Goal: Information Seeking & Learning: Learn about a topic

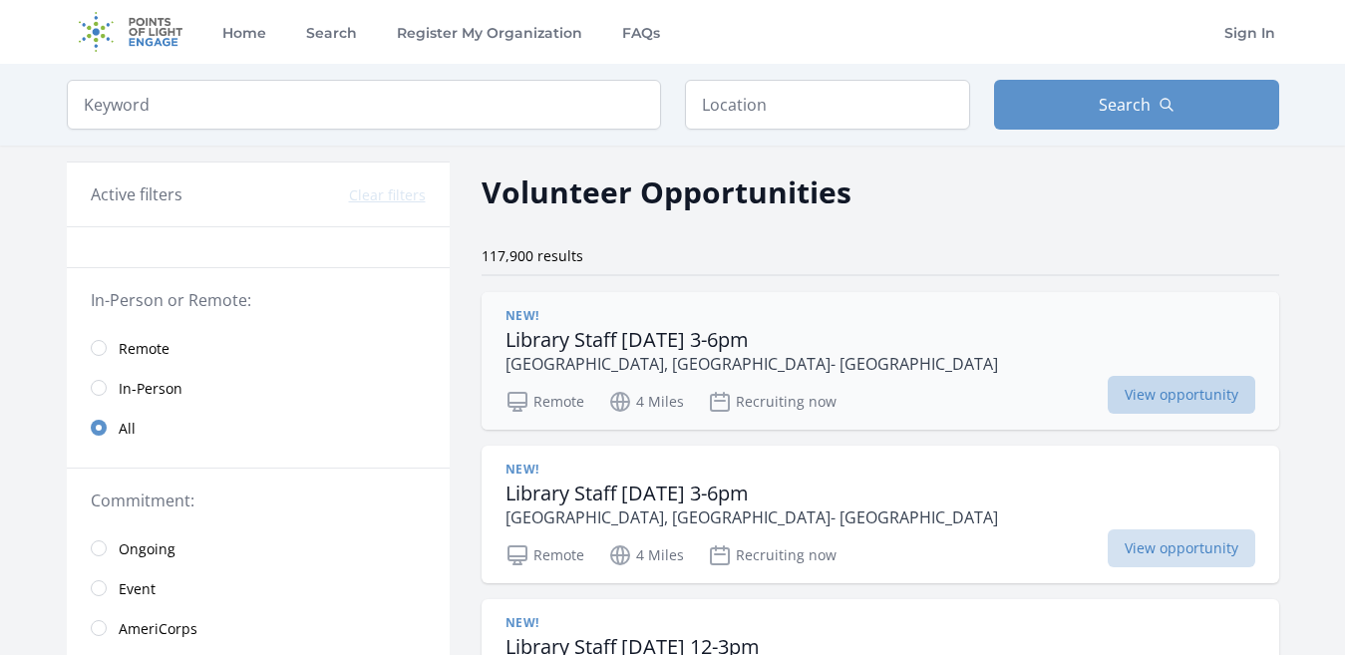
click at [1108, 396] on span "View opportunity" at bounding box center [1182, 395] width 148 height 38
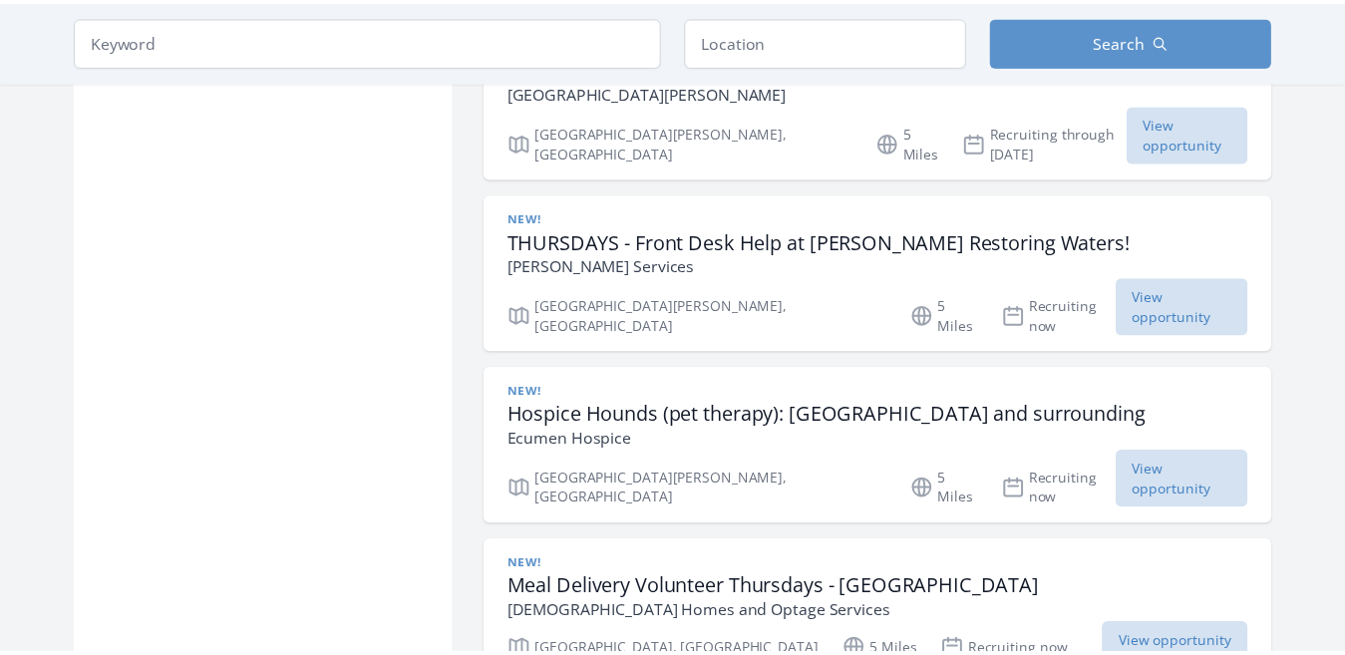
scroll to position [2693, 0]
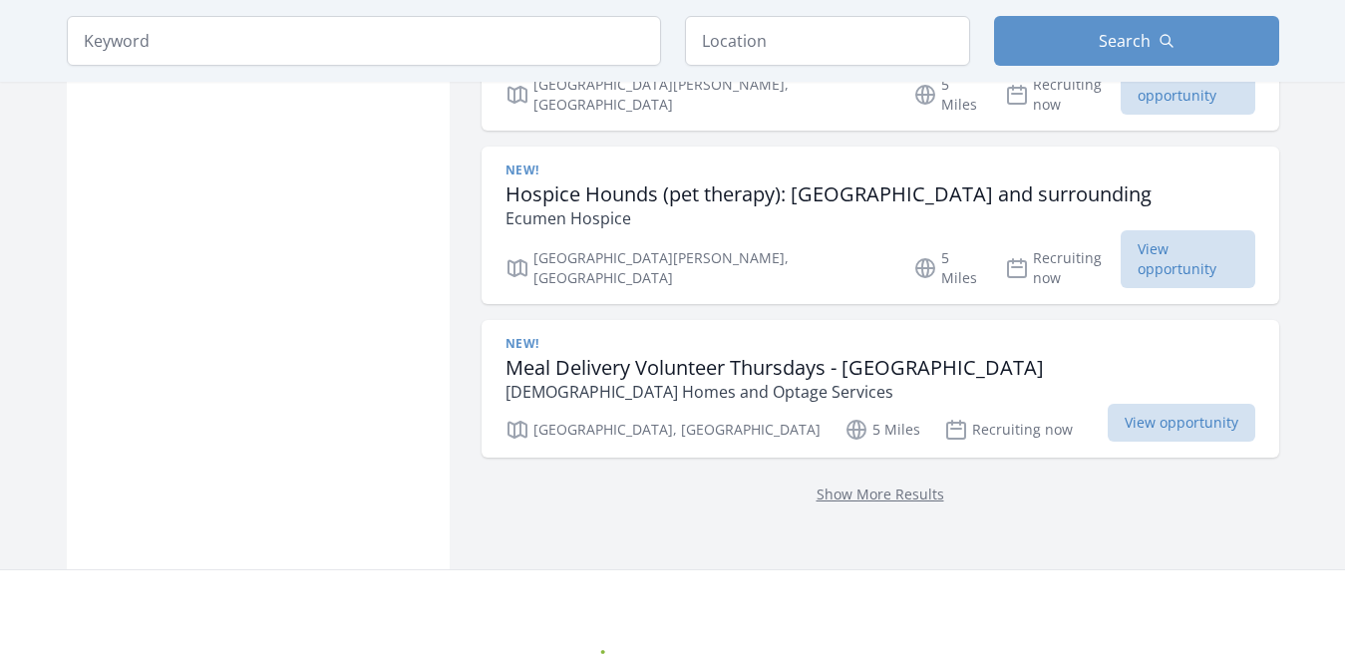
scroll to position [2892, 0]
click at [844, 483] on link "Show More Results" at bounding box center [881, 492] width 128 height 19
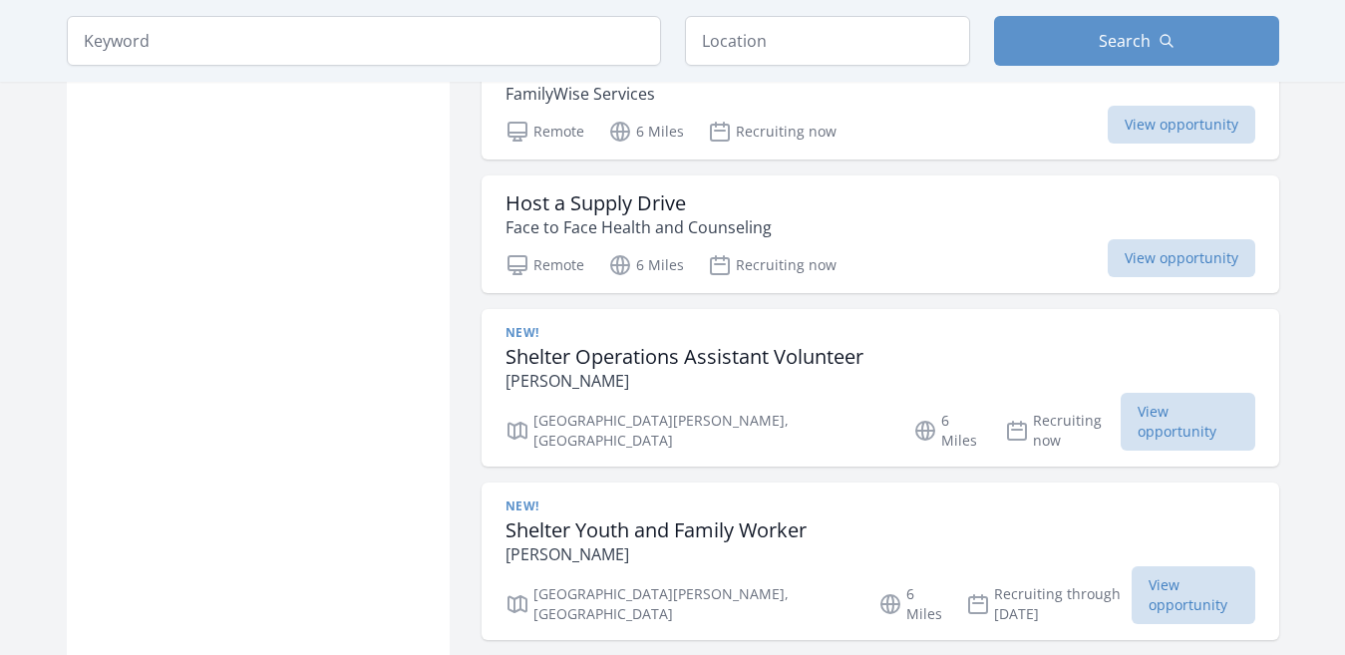
scroll to position [5784, 0]
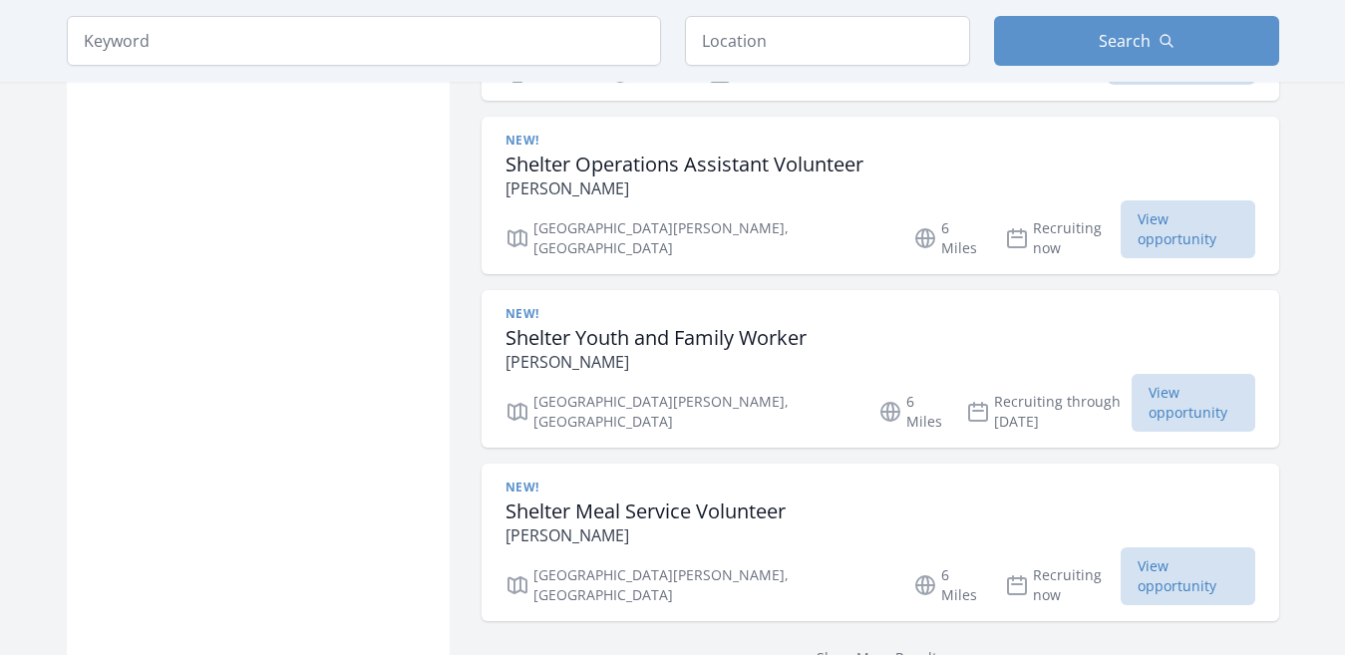
scroll to position [5865, 0]
click at [874, 649] on link "Show More Results" at bounding box center [881, 658] width 128 height 19
click at [890, 649] on link "Show More Results" at bounding box center [881, 658] width 128 height 19
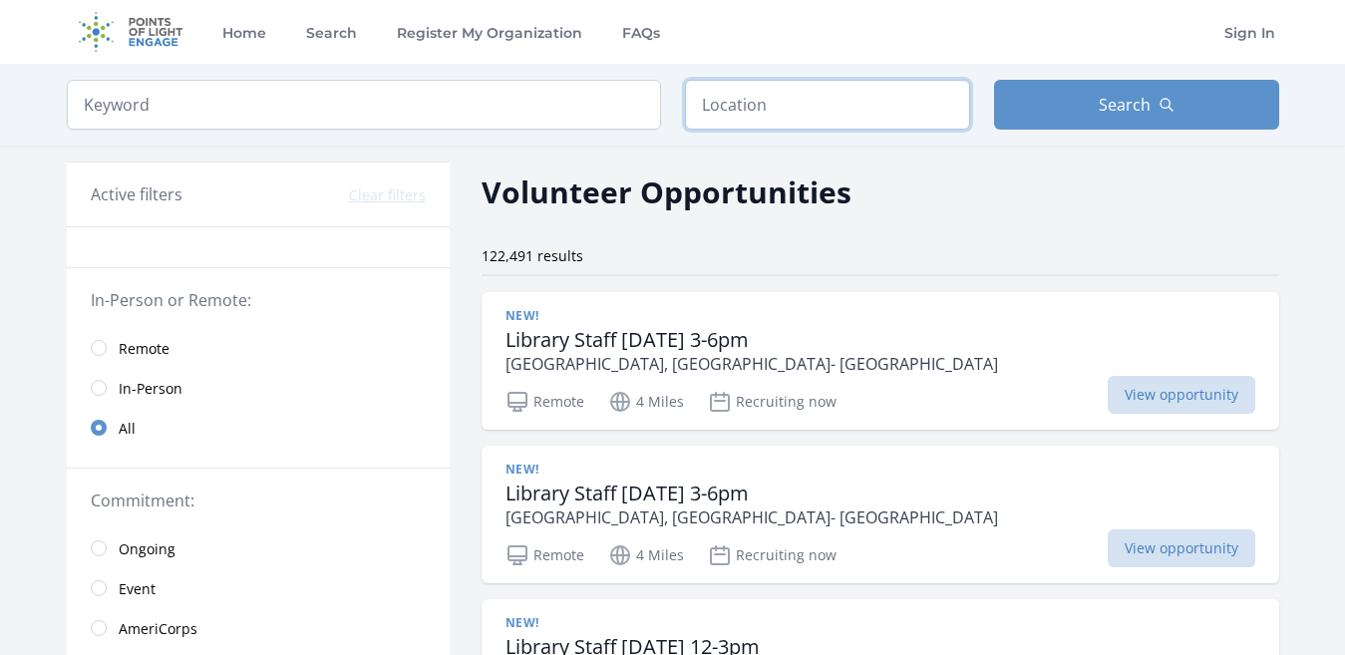
click at [702, 107] on input "text" at bounding box center [827, 105] width 285 height 50
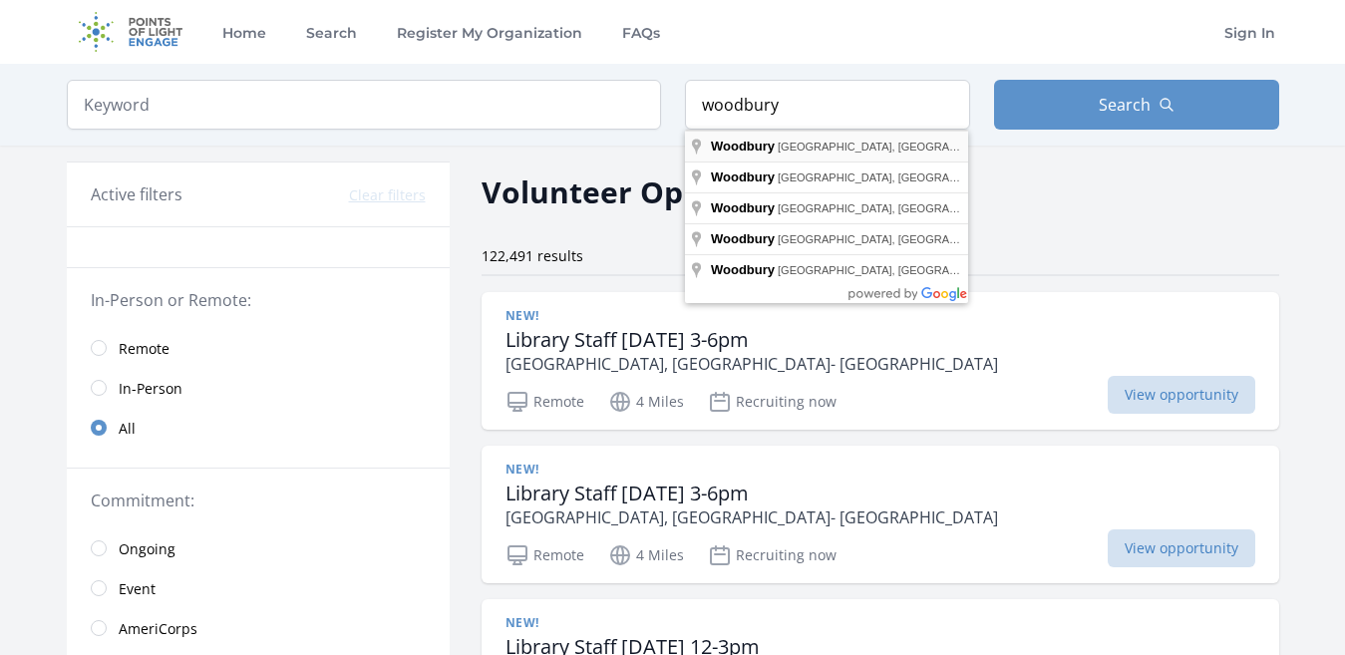
type input "Woodbury, MN, USA"
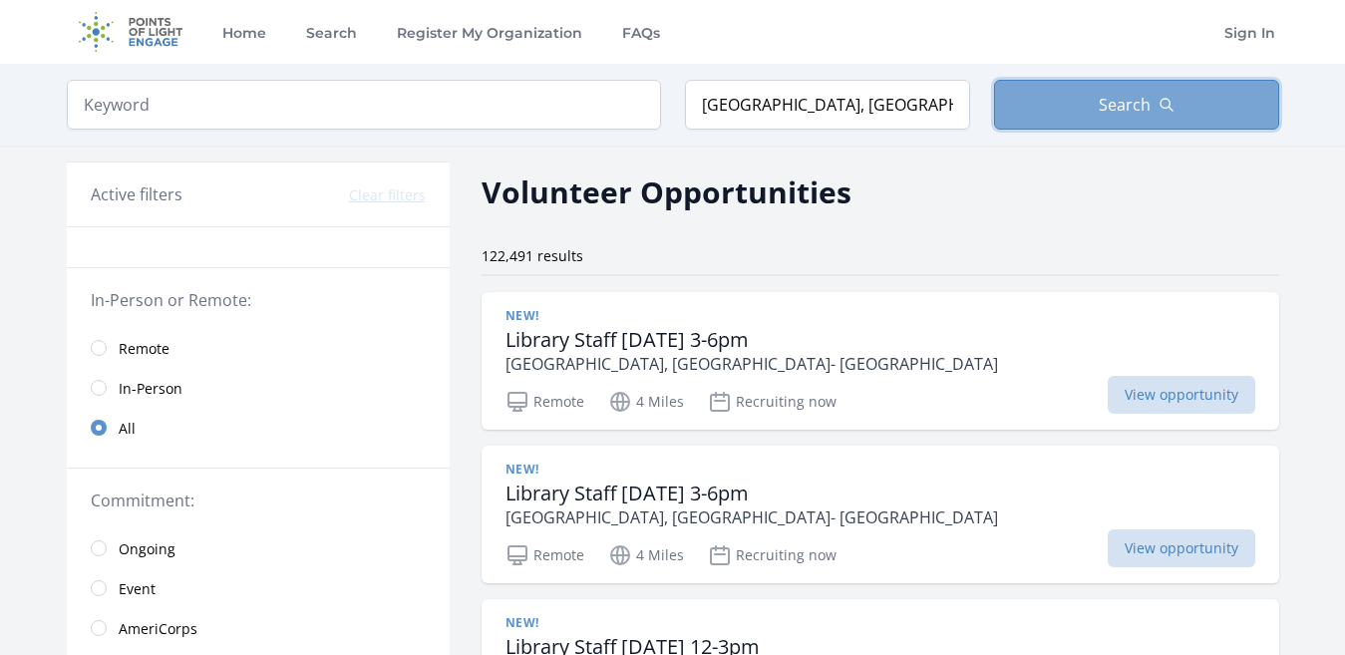
click at [1090, 121] on button "Search" at bounding box center [1136, 105] width 285 height 50
click at [1142, 106] on span "Search" at bounding box center [1125, 105] width 52 height 24
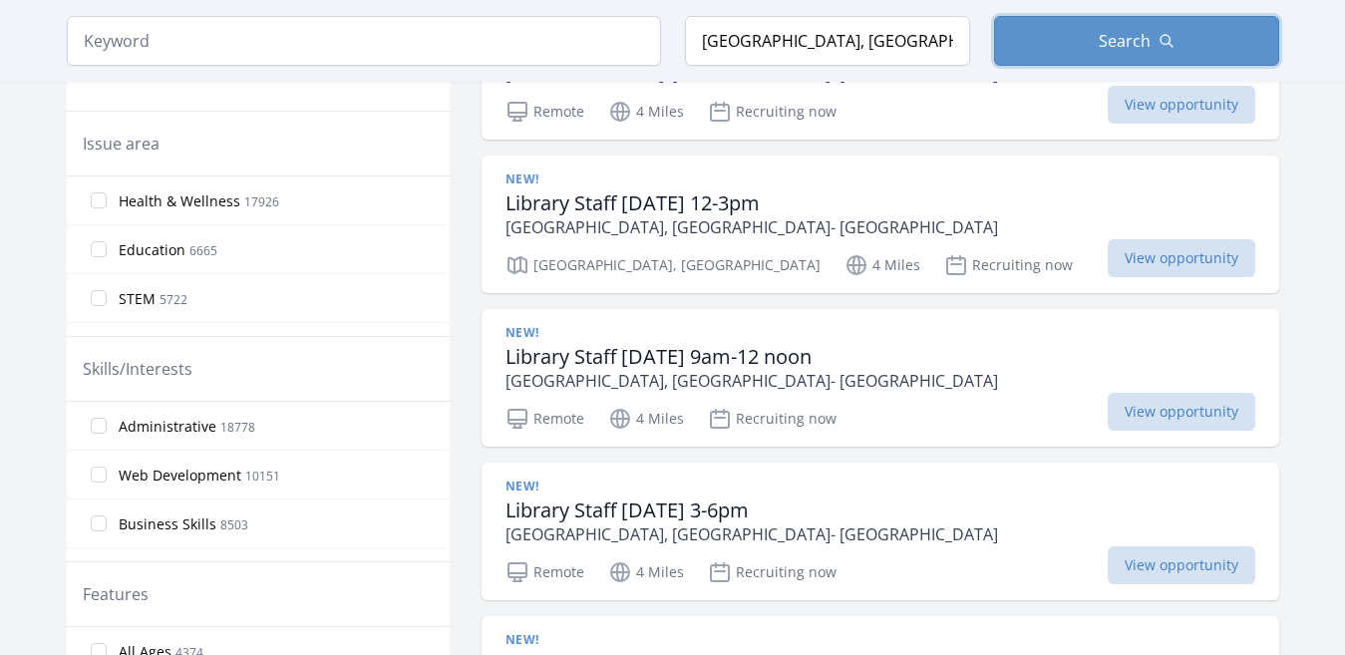
scroll to position [598, 0]
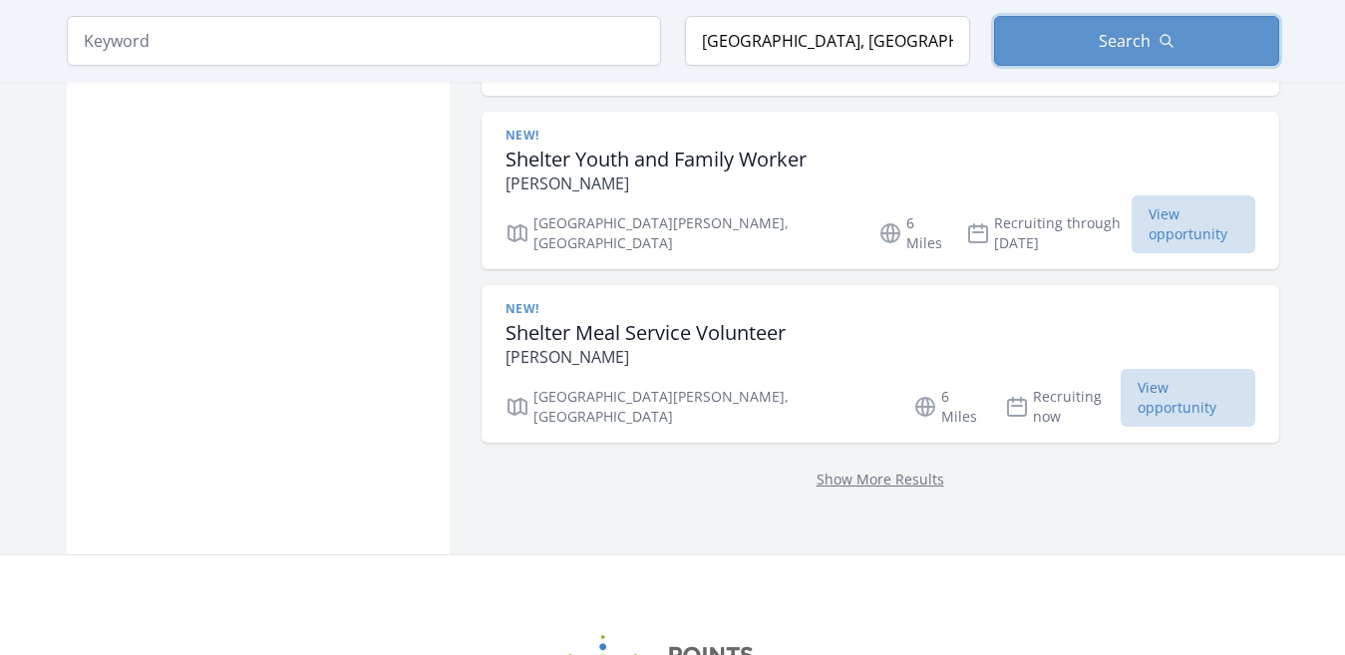
scroll to position [6064, 0]
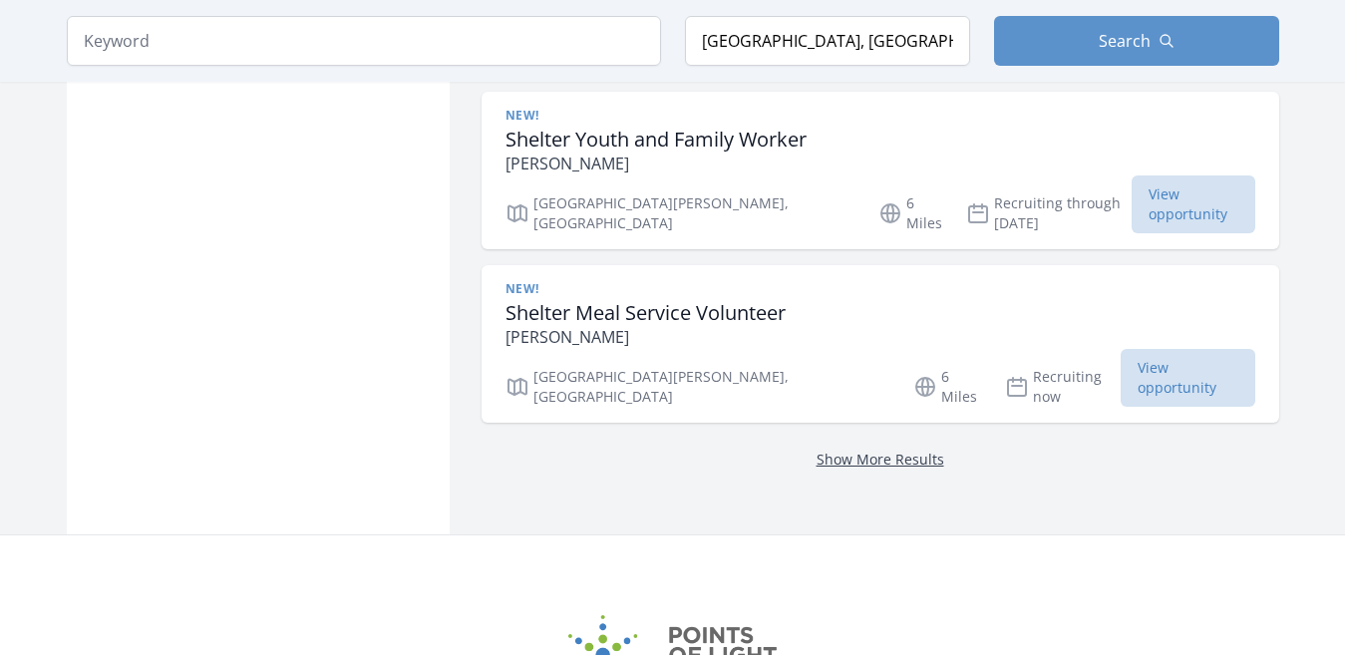
click at [873, 450] on link "Show More Results" at bounding box center [881, 459] width 128 height 19
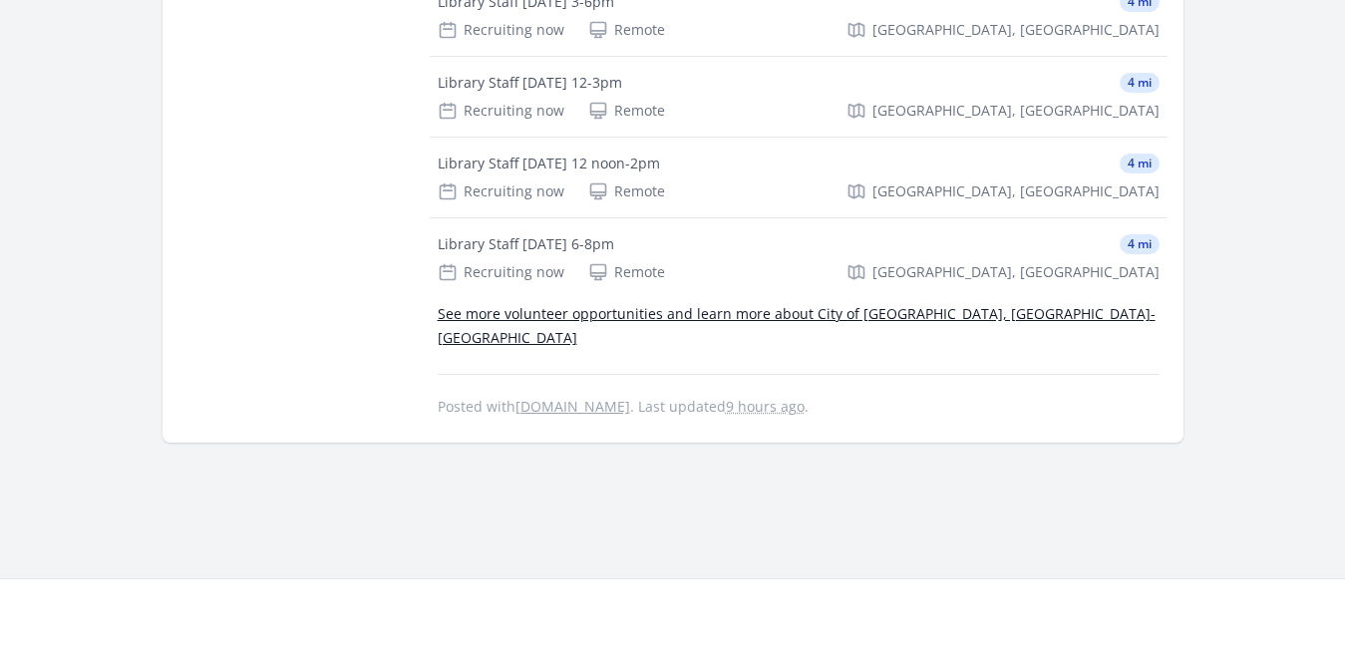
scroll to position [898, 0]
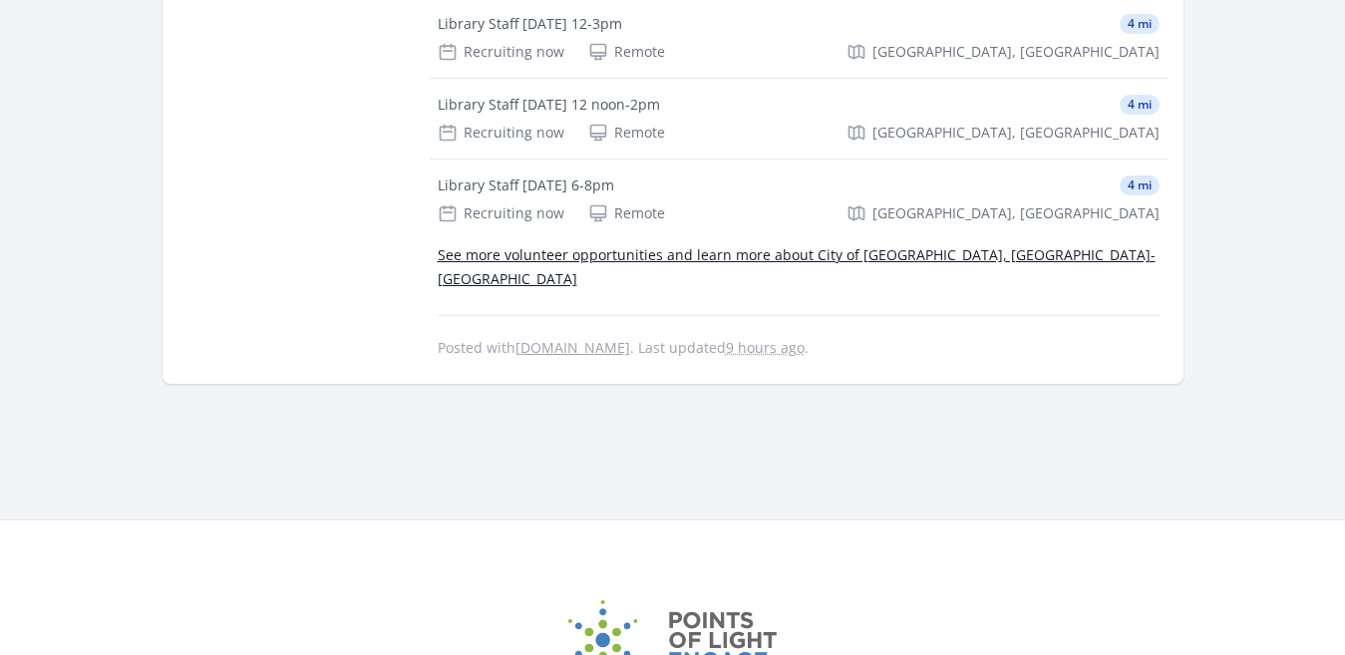
click at [952, 245] on link "See more volunteer opportunities and learn more about City of [GEOGRAPHIC_DATA]…" at bounding box center [797, 266] width 718 height 43
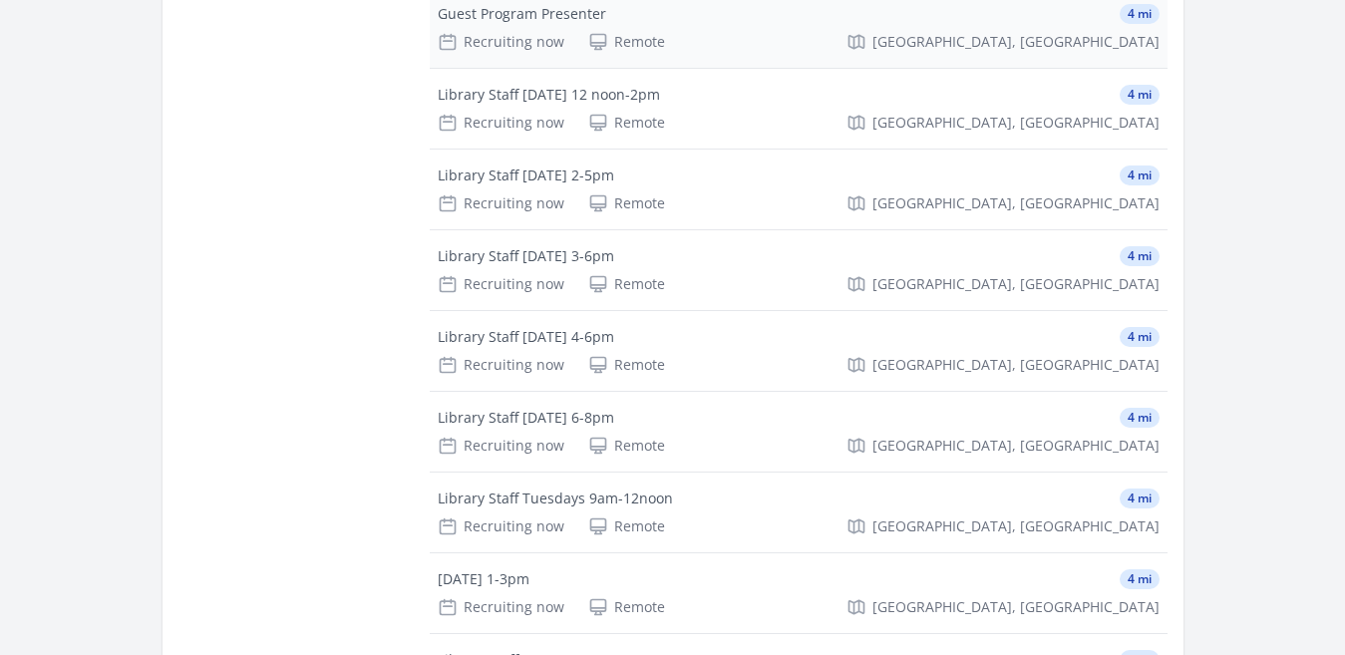
scroll to position [1197, 0]
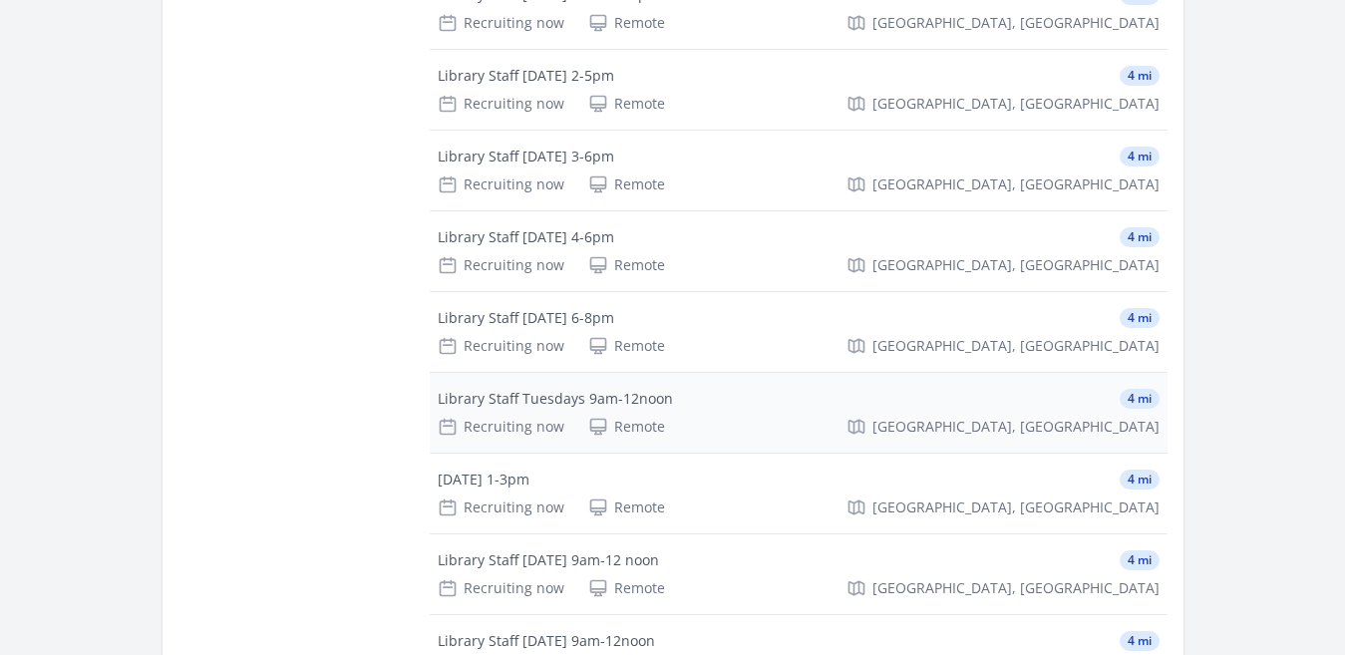
click at [667, 402] on div "Library Staff Tuesdays 9am-12noon" at bounding box center [555, 399] width 235 height 20
